Goal: Information Seeking & Learning: Learn about a topic

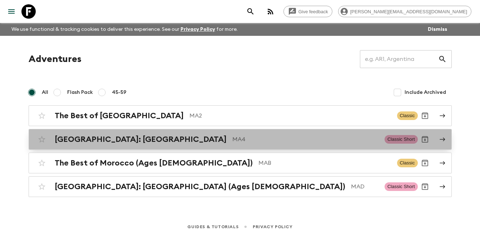
click at [123, 139] on h2 "[GEOGRAPHIC_DATA]: [GEOGRAPHIC_DATA]" at bounding box center [141, 138] width 172 height 9
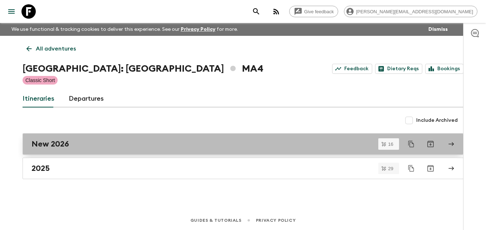
click at [45, 141] on h2 "New 2026" at bounding box center [50, 143] width 38 height 9
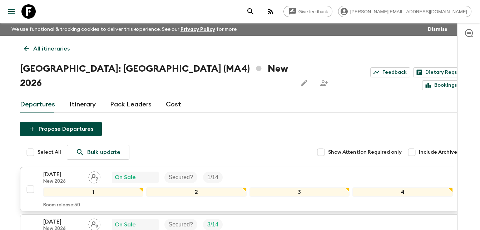
click at [54, 178] on p "New 2026" at bounding box center [62, 181] width 39 height 6
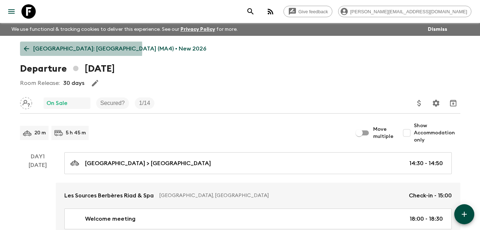
click at [28, 49] on icon at bounding box center [26, 48] width 5 height 5
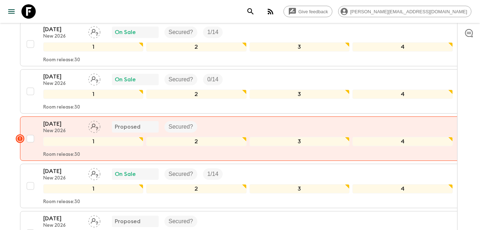
scroll to position [241, 0]
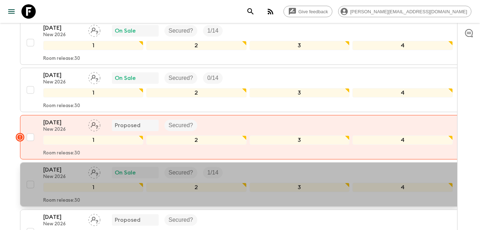
click at [48, 165] on p "[DATE]" at bounding box center [62, 169] width 39 height 9
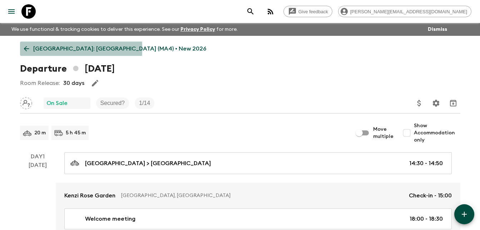
click at [23, 49] on icon at bounding box center [27, 49] width 8 height 8
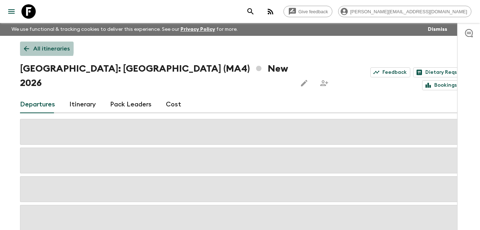
click at [24, 47] on icon at bounding box center [27, 49] width 8 height 8
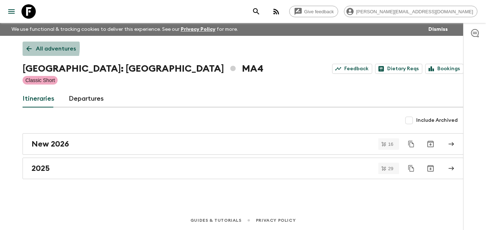
click at [24, 47] on link "All adventures" at bounding box center [51, 48] width 57 height 14
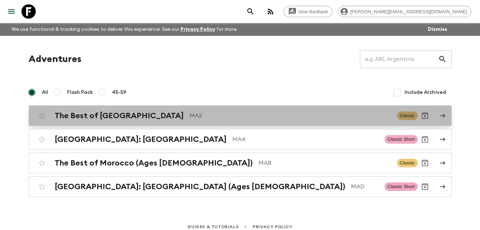
click at [190, 119] on p "MA2" at bounding box center [291, 115] width 202 height 9
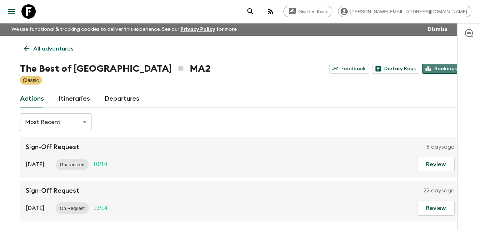
click at [442, 68] on link "Bookings" at bounding box center [441, 69] width 38 height 10
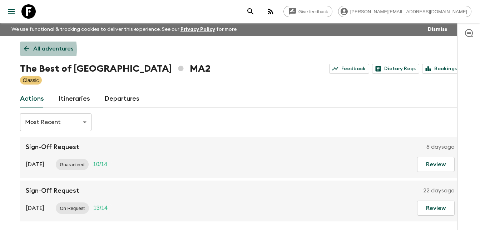
click at [26, 49] on icon at bounding box center [27, 49] width 8 height 8
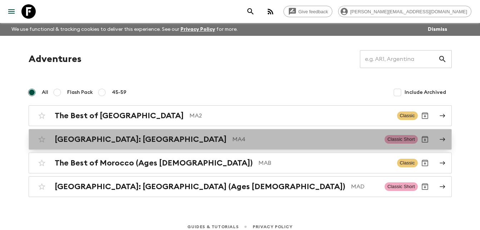
click at [125, 142] on h2 "[GEOGRAPHIC_DATA]: [GEOGRAPHIC_DATA]" at bounding box center [141, 138] width 172 height 9
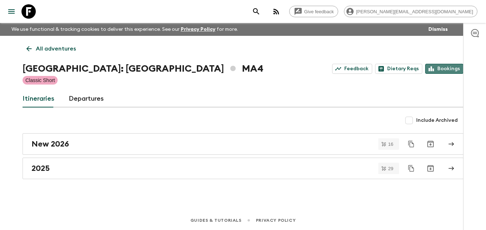
click at [453, 68] on link "Bookings" at bounding box center [444, 69] width 38 height 10
click at [29, 48] on icon at bounding box center [29, 49] width 8 height 8
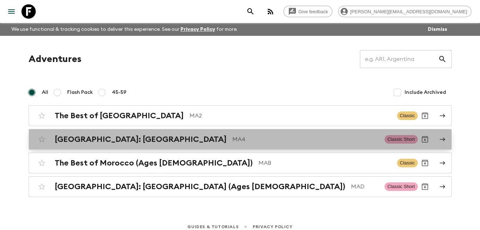
click at [114, 137] on h2 "[GEOGRAPHIC_DATA]: [GEOGRAPHIC_DATA]" at bounding box center [141, 138] width 172 height 9
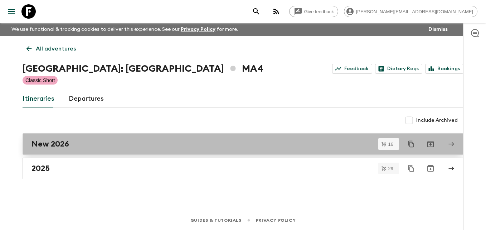
click at [51, 143] on h2 "New 2026" at bounding box center [50, 143] width 38 height 9
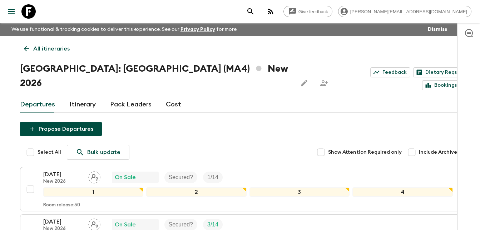
click at [78, 96] on link "Itinerary" at bounding box center [82, 104] width 26 height 17
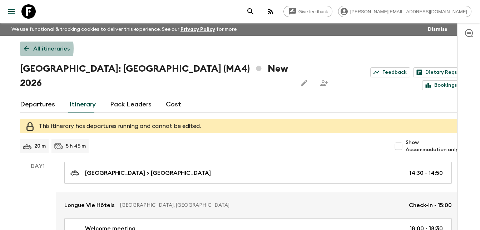
click at [24, 48] on icon at bounding box center [26, 48] width 5 height 5
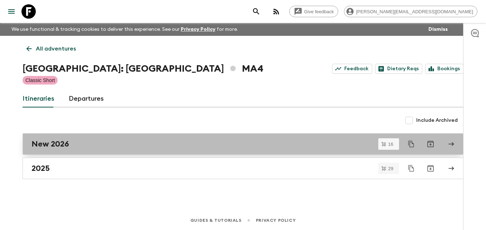
click at [50, 146] on h2 "New 2026" at bounding box center [50, 143] width 38 height 9
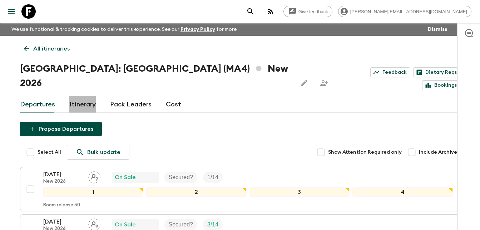
click at [80, 96] on link "Itinerary" at bounding box center [82, 104] width 26 height 17
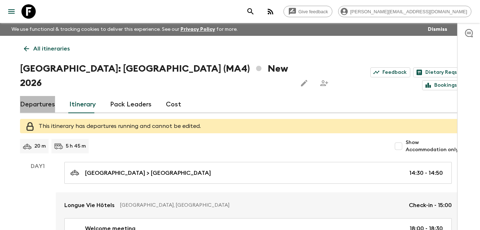
click at [40, 96] on link "Departures" at bounding box center [37, 104] width 35 height 17
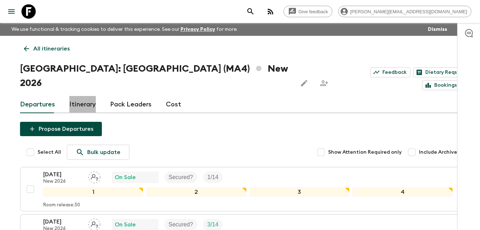
click at [80, 96] on link "Itinerary" at bounding box center [82, 104] width 26 height 17
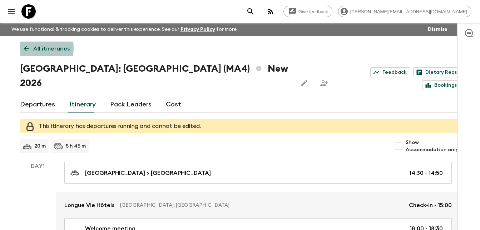
click at [24, 48] on icon at bounding box center [27, 49] width 8 height 8
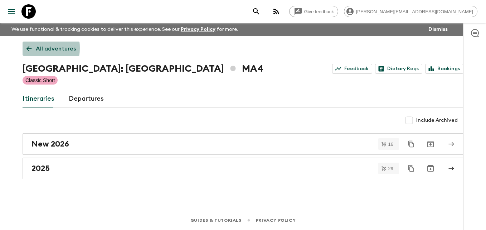
click at [24, 48] on link "All adventures" at bounding box center [51, 48] width 57 height 14
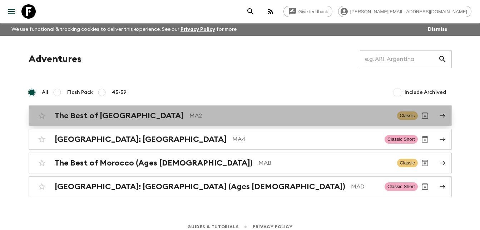
click at [102, 115] on h2 "The Best of [GEOGRAPHIC_DATA]" at bounding box center [119, 115] width 129 height 9
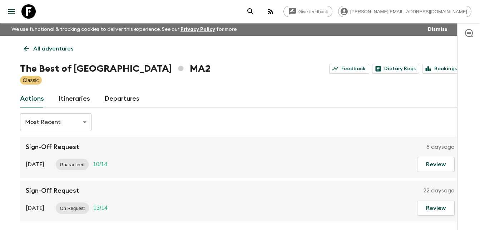
click at [78, 99] on link "Itineraries" at bounding box center [74, 98] width 32 height 17
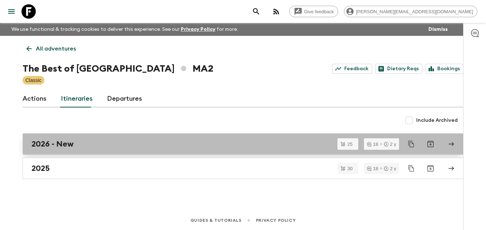
click at [63, 146] on h2 "2026 - New" at bounding box center [52, 143] width 42 height 9
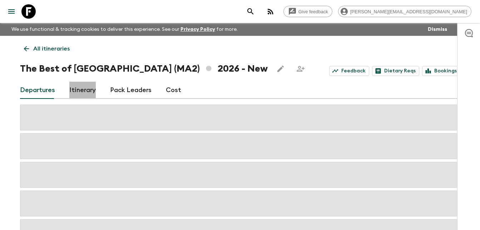
click at [81, 93] on link "Itinerary" at bounding box center [82, 90] width 26 height 17
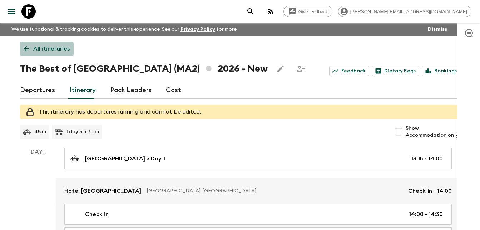
click at [26, 50] on icon at bounding box center [27, 49] width 8 height 8
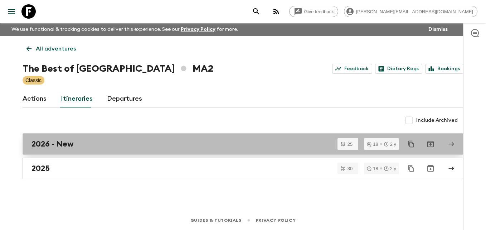
click at [50, 144] on h2 "2026 - New" at bounding box center [52, 143] width 42 height 9
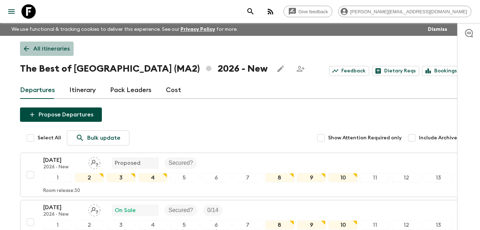
click at [26, 51] on icon at bounding box center [27, 49] width 8 height 8
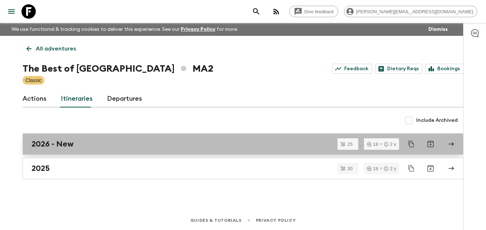
click at [46, 145] on h2 "2026 - New" at bounding box center [52, 143] width 42 height 9
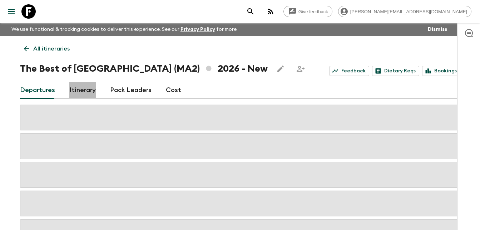
click at [83, 89] on link "Itinerary" at bounding box center [82, 90] width 26 height 17
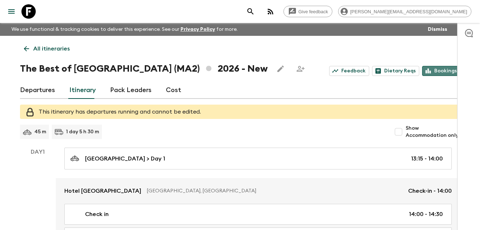
click at [438, 70] on link "Bookings" at bounding box center [441, 71] width 38 height 10
